Goal: Task Accomplishment & Management: Complete application form

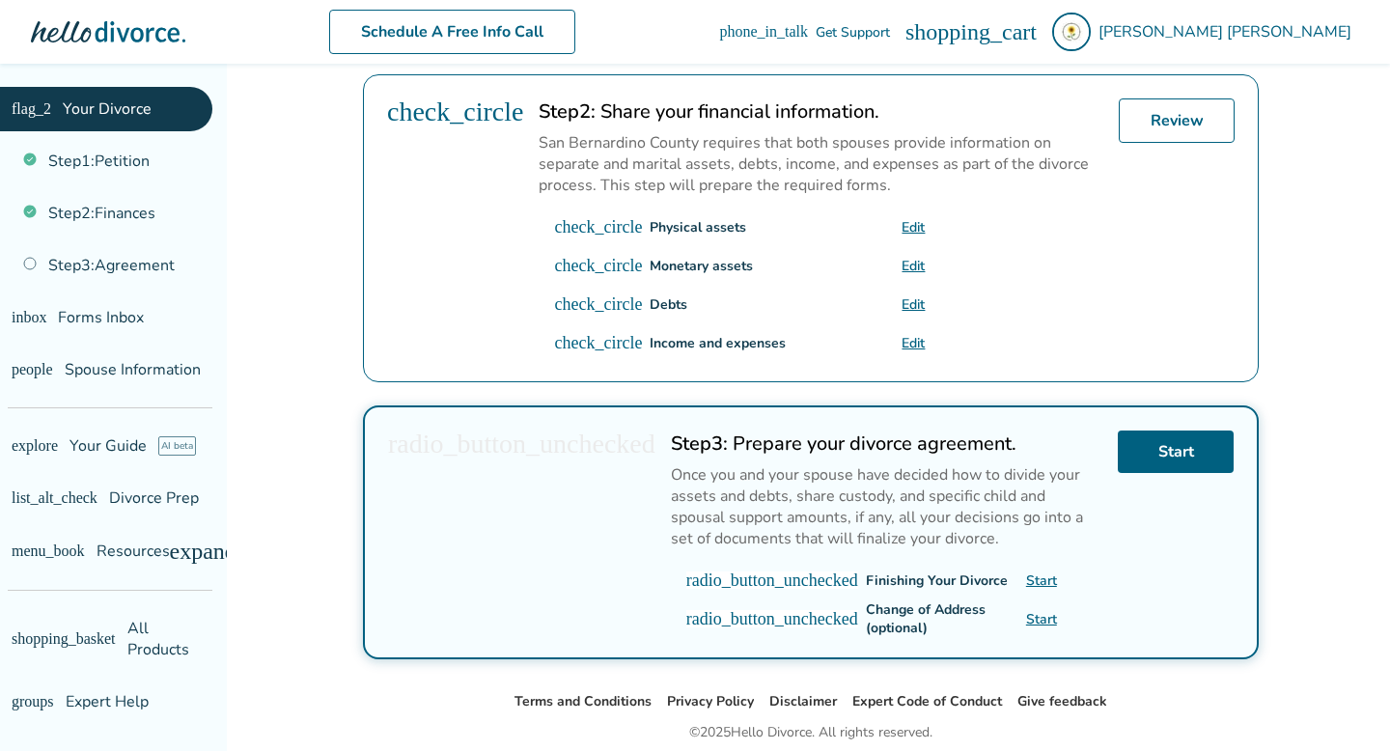
scroll to position [603, 0]
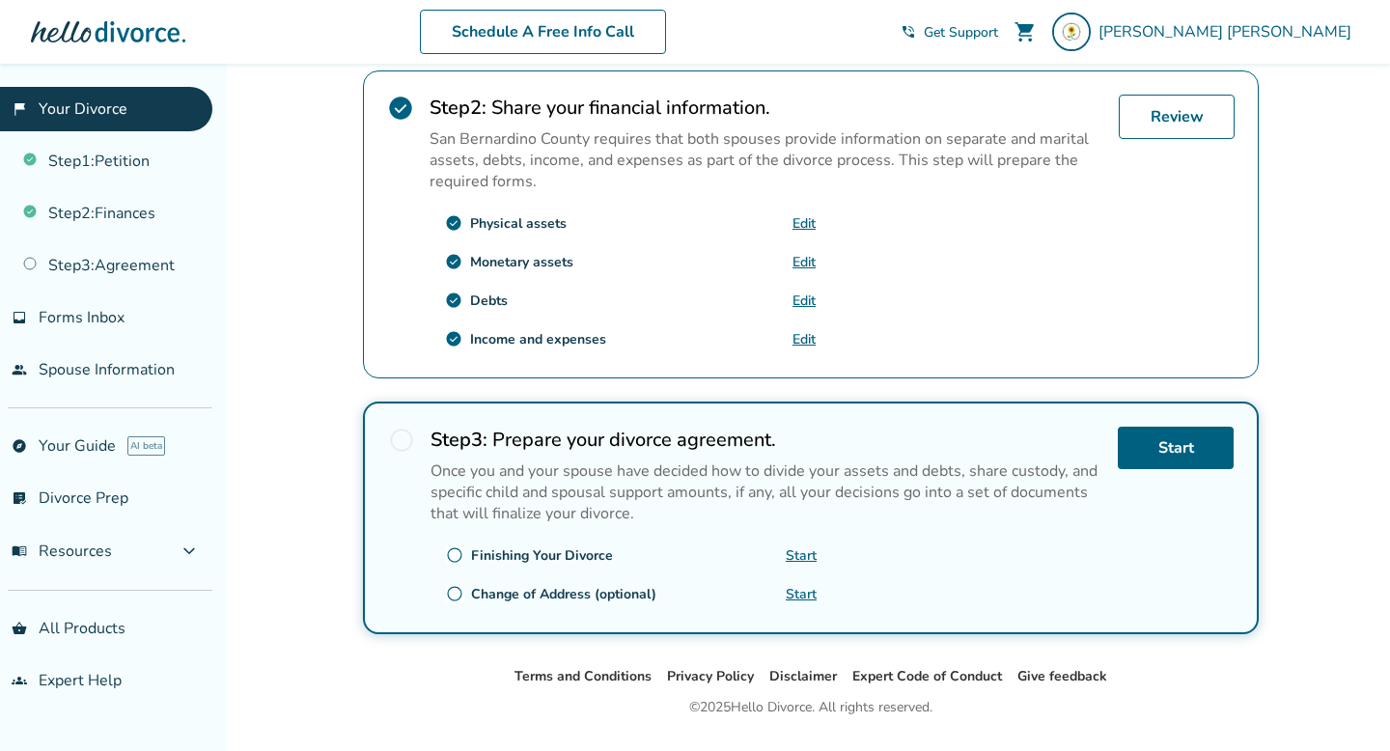
click at [396, 435] on span "radio_button_unchecked" at bounding box center [401, 440] width 27 height 27
click at [1181, 449] on link "Start" at bounding box center [1176, 448] width 116 height 42
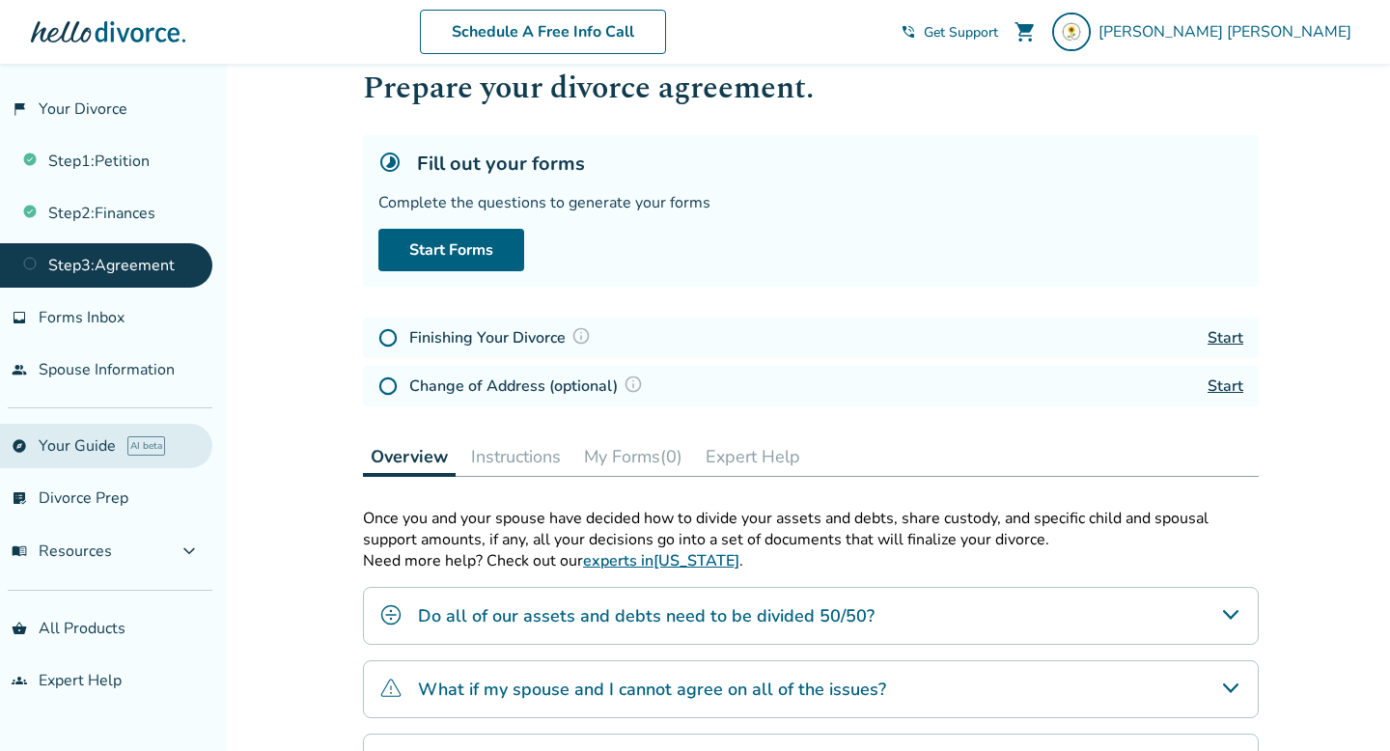
scroll to position [53, 0]
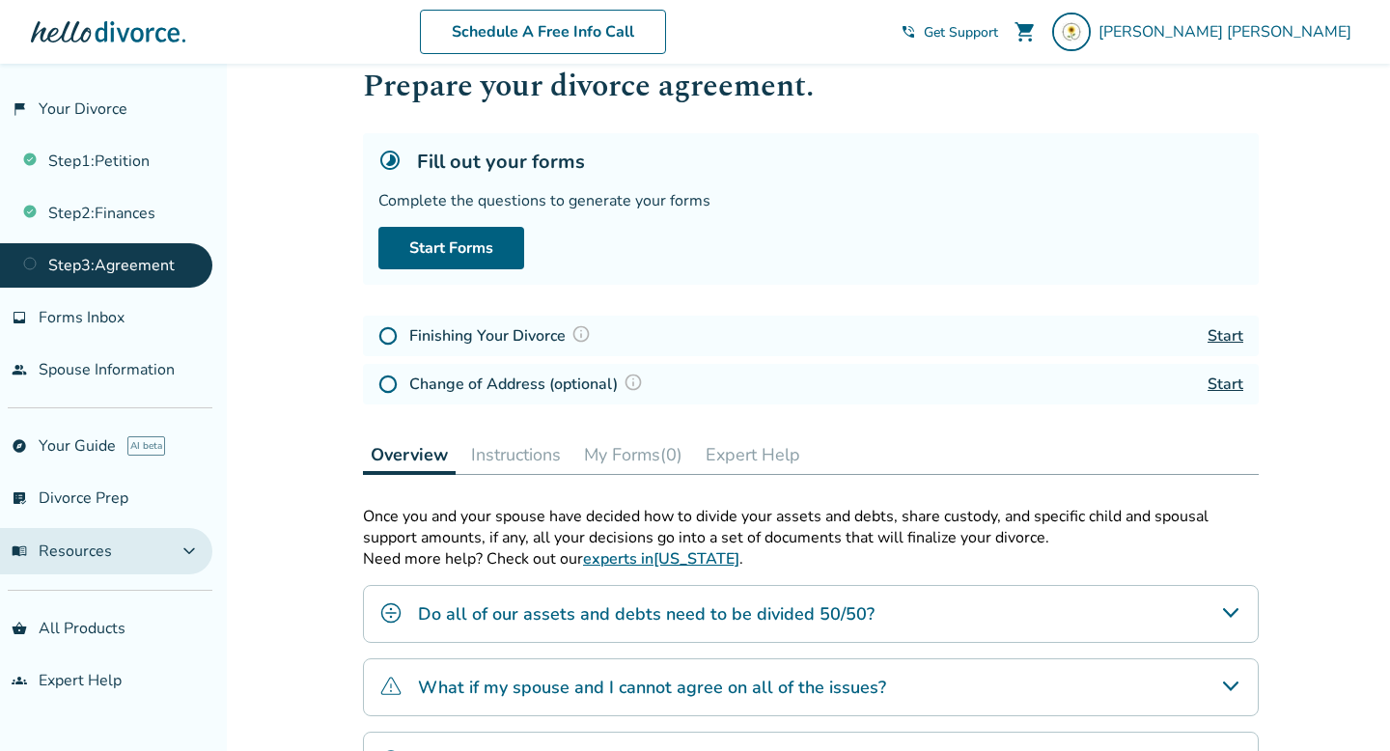
click at [201, 540] on span "expand_more" at bounding box center [189, 551] width 23 height 23
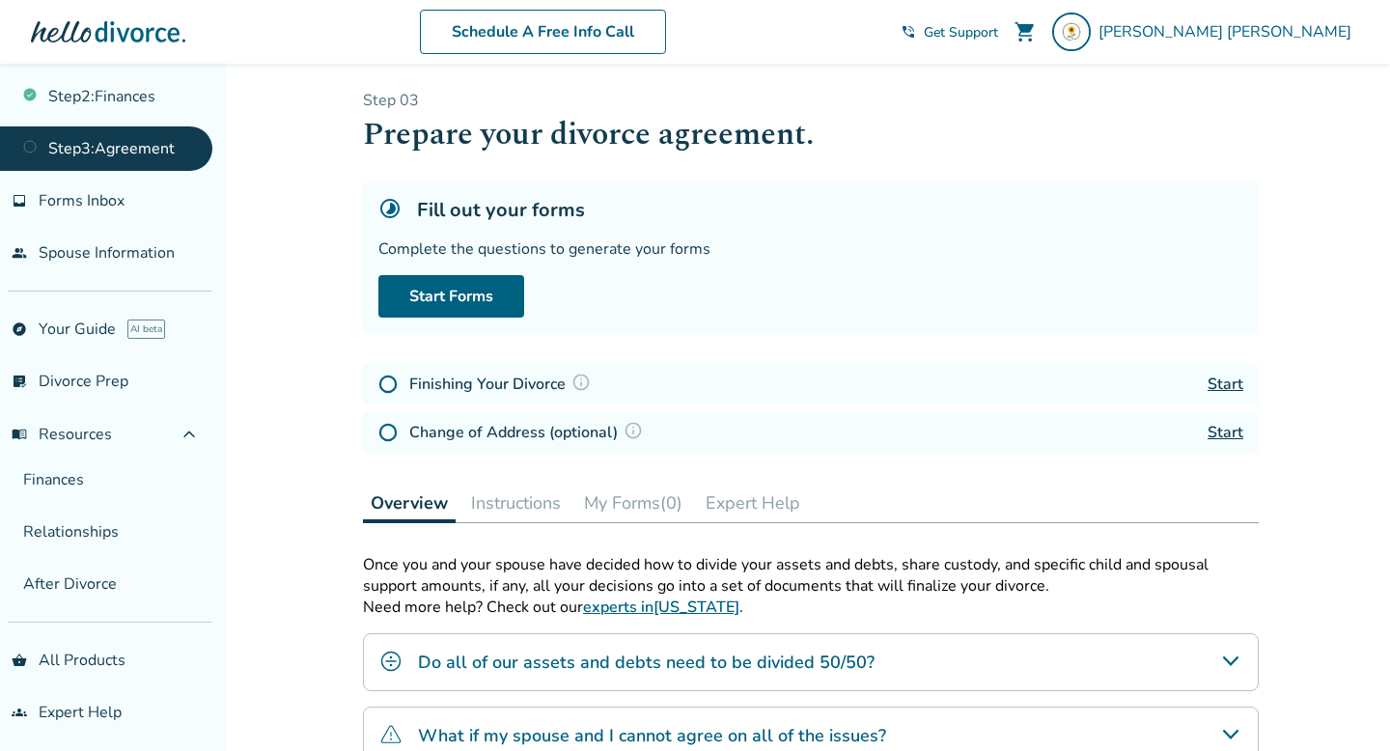
scroll to position [0, 0]
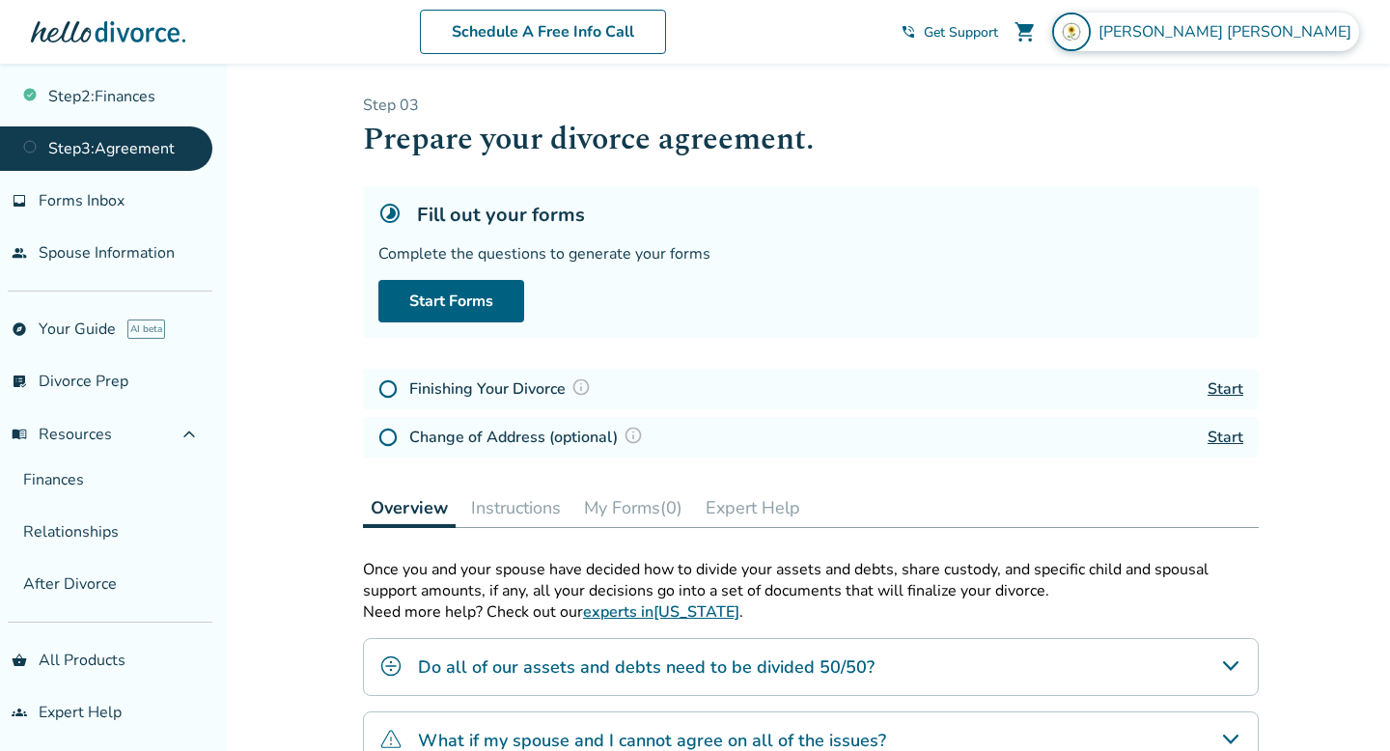
click at [1272, 14] on div "[PERSON_NAME]" at bounding box center [1205, 32] width 307 height 39
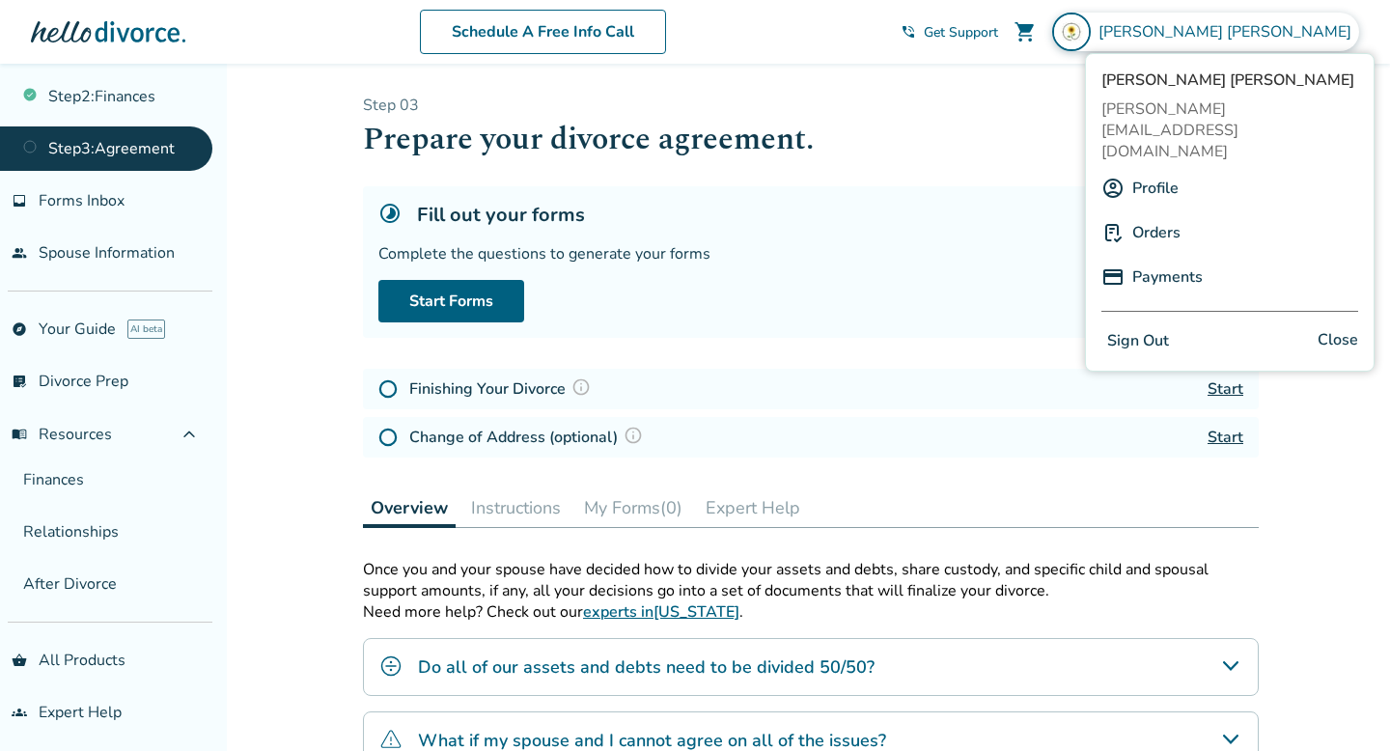
click at [1156, 259] on link "Payments" at bounding box center [1168, 277] width 70 height 37
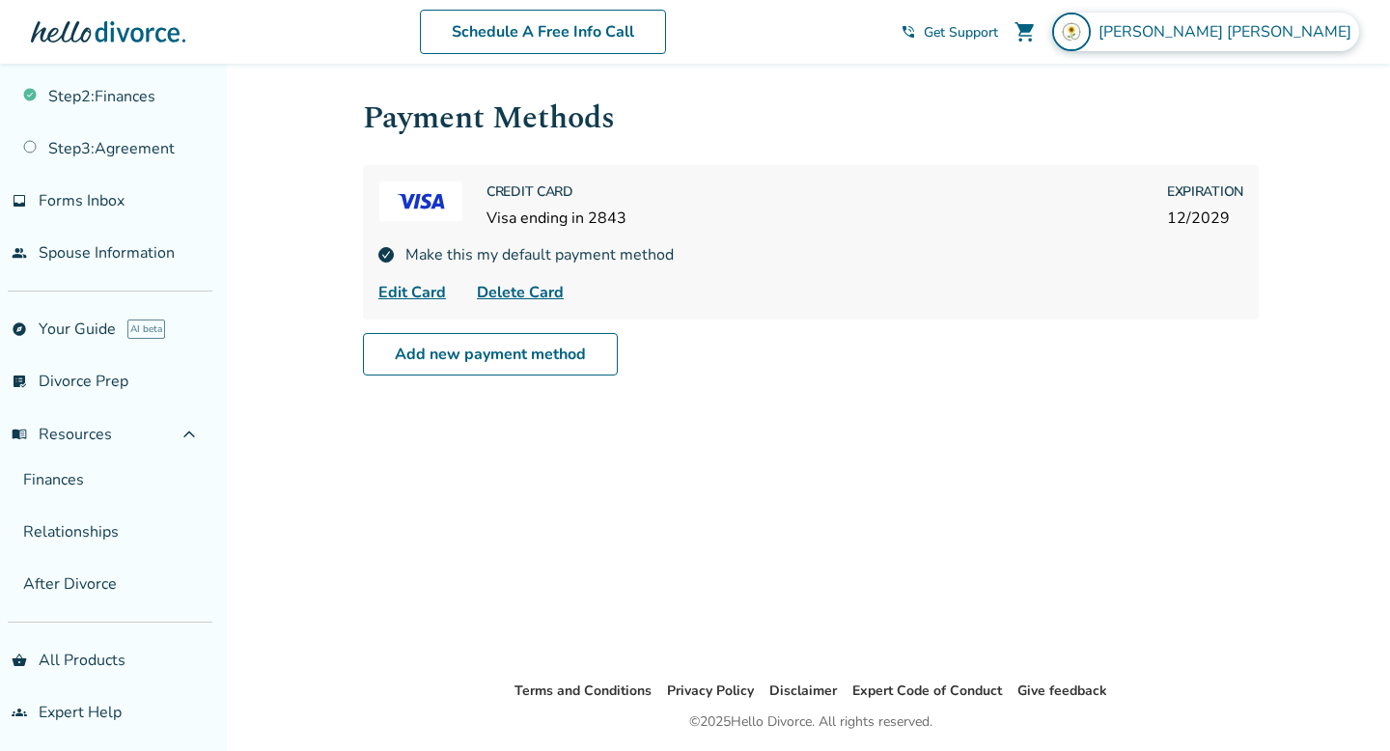
click at [1296, 31] on span "[PERSON_NAME]" at bounding box center [1229, 31] width 261 height 21
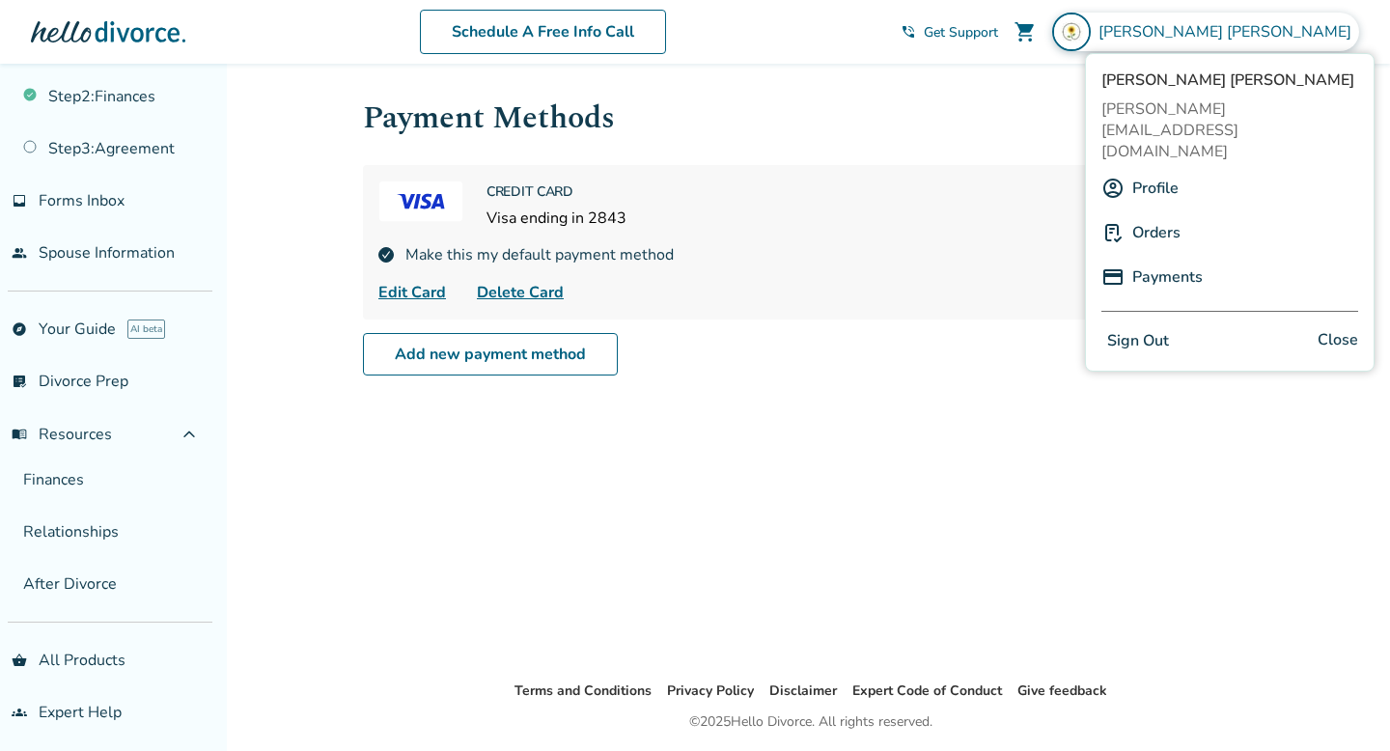
click at [1151, 214] on link "Orders" at bounding box center [1157, 232] width 48 height 37
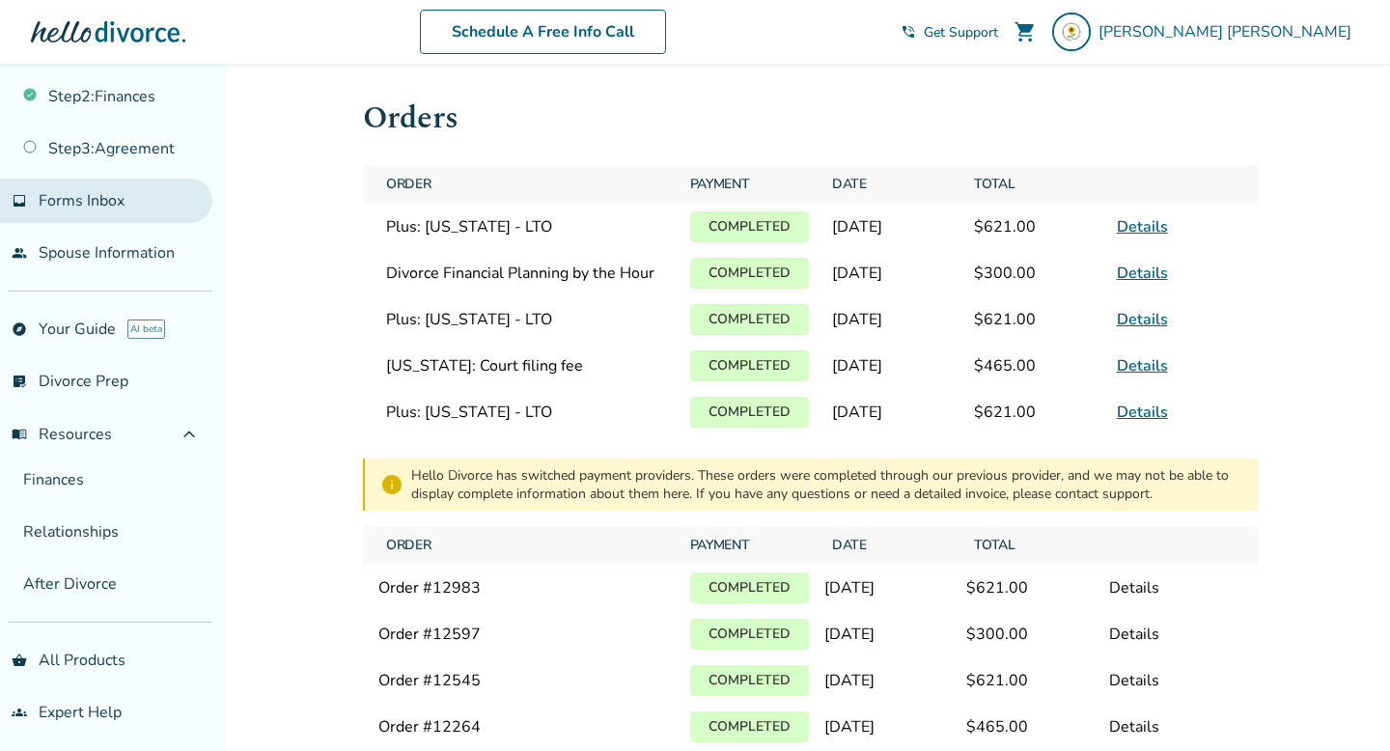
click at [94, 203] on span "Forms Inbox" at bounding box center [82, 200] width 86 height 21
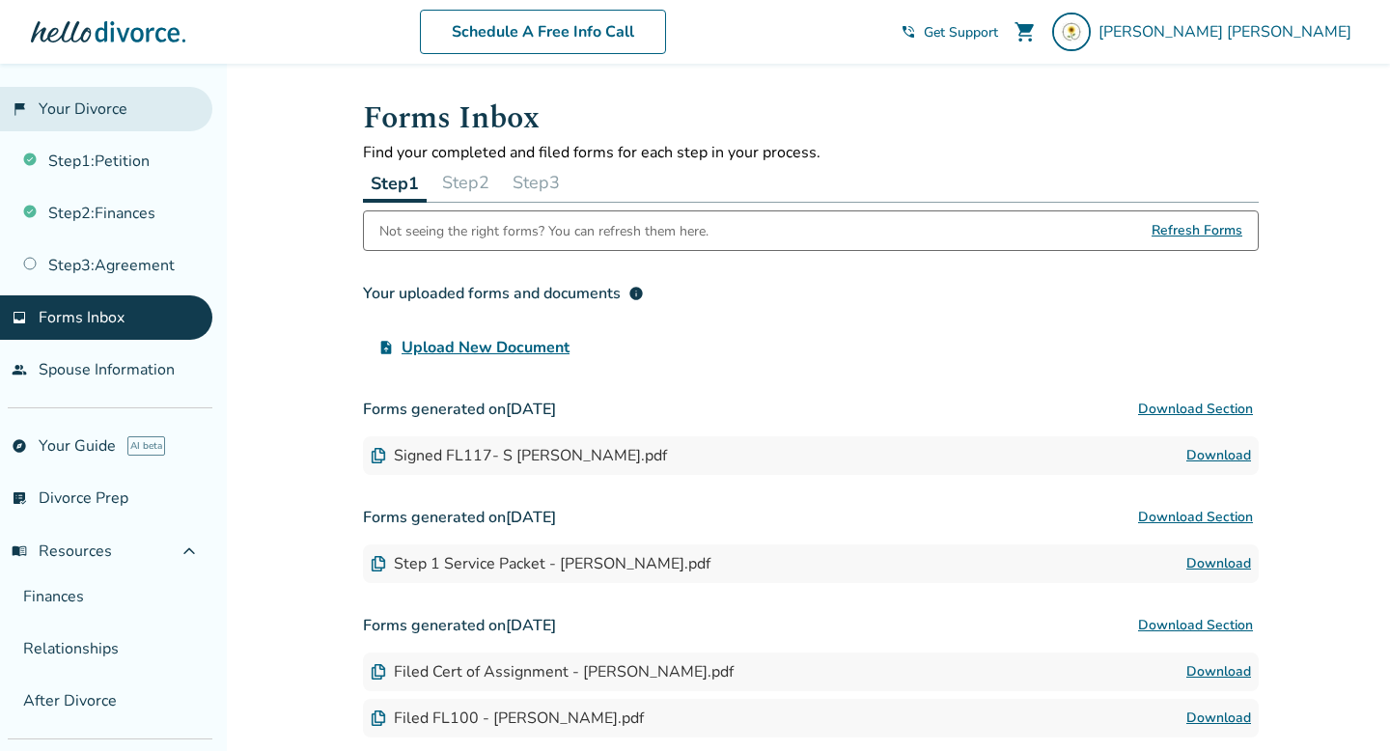
click at [83, 110] on link "flag_2 Your Divorce" at bounding box center [106, 109] width 212 height 44
